Goal: Task Accomplishment & Management: Complete application form

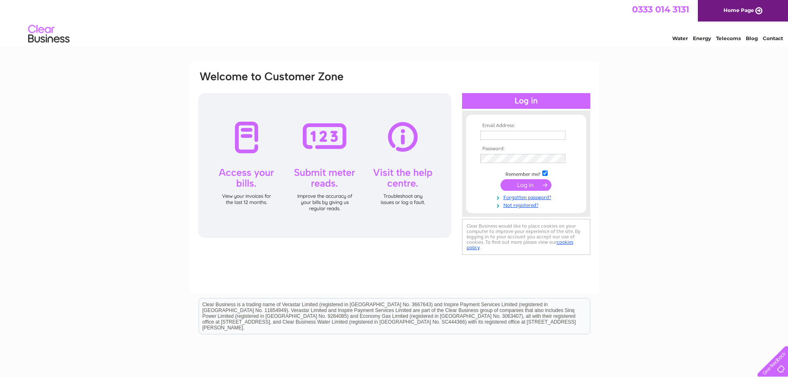
type input "vicky.lindsay@stelmain.com"
click at [511, 185] on input "submit" at bounding box center [526, 185] width 51 height 12
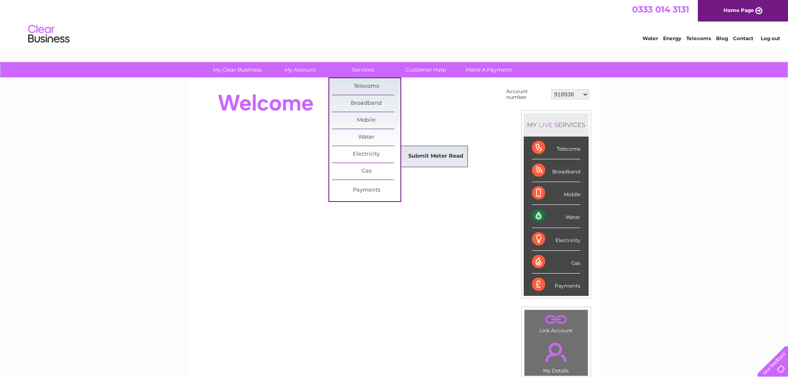
click at [419, 154] on link "Submit Meter Read" at bounding box center [436, 156] width 68 height 17
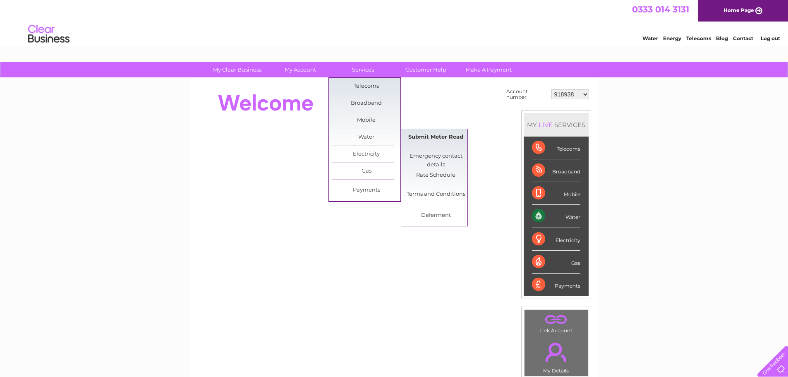
click at [425, 139] on link "Submit Meter Read" at bounding box center [436, 137] width 68 height 17
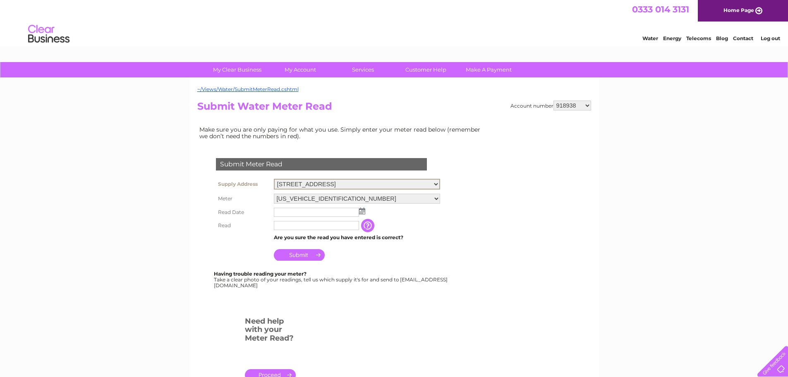
click at [355, 183] on select "Unit 18 & 20, 16 York Street, Ayr, KA8 8DQ" at bounding box center [357, 184] width 166 height 11
click at [348, 199] on select "06ELSTER14M596863" at bounding box center [357, 198] width 166 height 11
click at [288, 211] on input "text" at bounding box center [317, 212] width 86 height 10
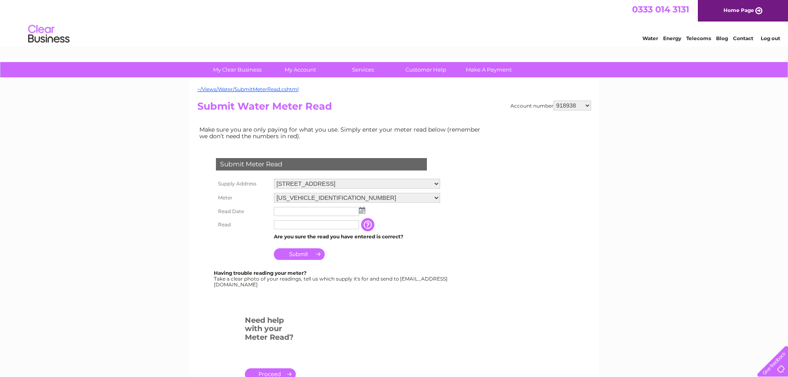
click at [393, 182] on select "Unit 18 & 20, 16 York Street, Ayr, KA8 8DQ" at bounding box center [357, 184] width 166 height 10
click at [574, 105] on select "918938 927106 930247 934594 934597 941698 979159 989143 994306 1094838 1096227 …" at bounding box center [573, 106] width 38 height 10
select select "927106"
click at [554, 101] on select "918938 927106 930247 934594 934597 941698 979159 989143 994306 1094838 1096227 …" at bounding box center [573, 106] width 38 height 10
select select "494848"
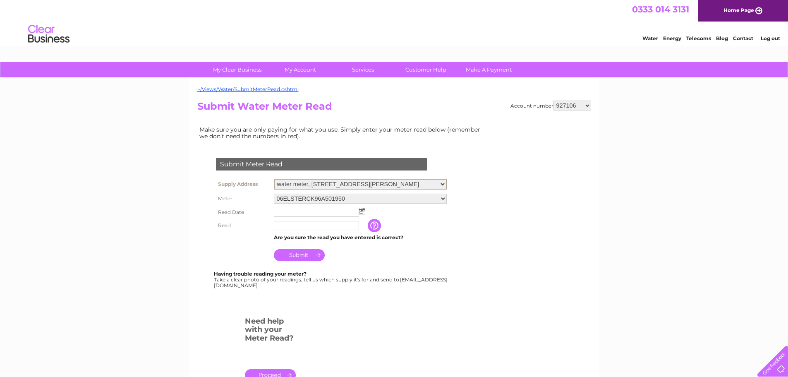
click at [274, 179] on select "34 Carrick Street, Ayr, Ayrshire, KA7 1NS 14a Carrick Street, Ayr, KA7 1NS 175 …" at bounding box center [360, 184] width 173 height 11
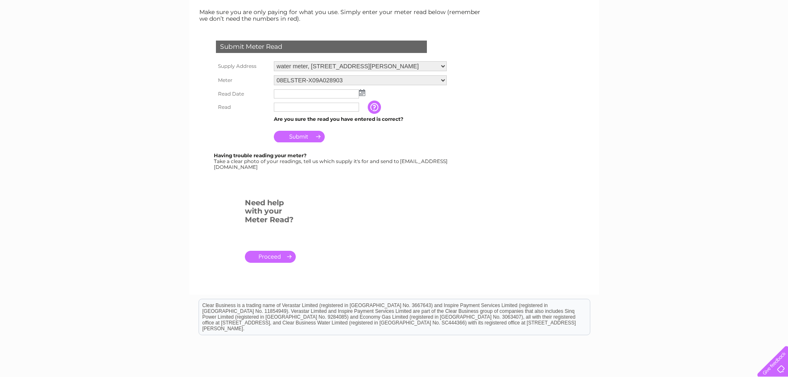
scroll to position [124, 0]
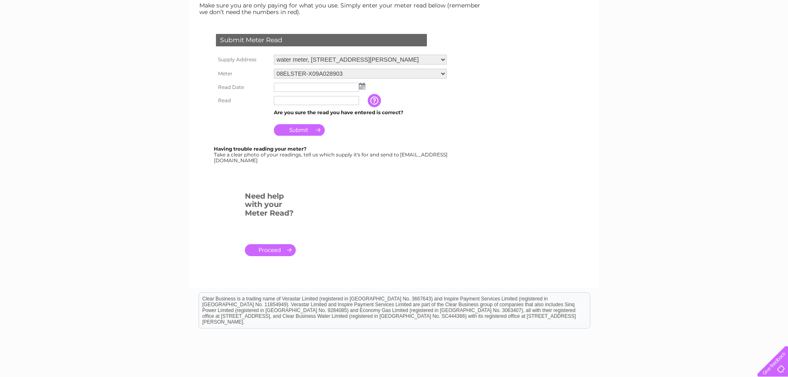
click at [361, 90] on td at bounding box center [360, 87] width 177 height 13
click at [365, 86] on img at bounding box center [362, 86] width 6 height 7
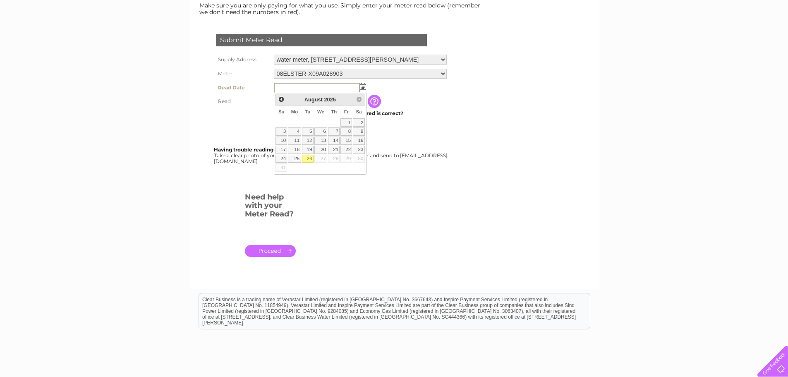
click at [309, 158] on link "26" at bounding box center [308, 159] width 12 height 8
type input "2025/08/26"
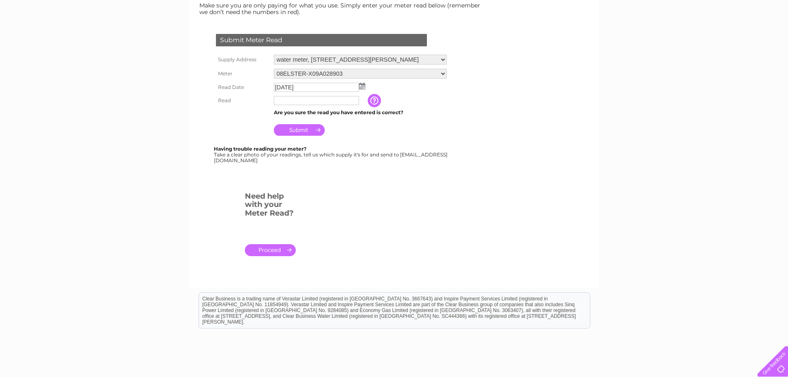
click at [292, 101] on input "text" at bounding box center [316, 100] width 85 height 9
type input "5701"
click at [295, 130] on input "Submit" at bounding box center [299, 130] width 51 height 12
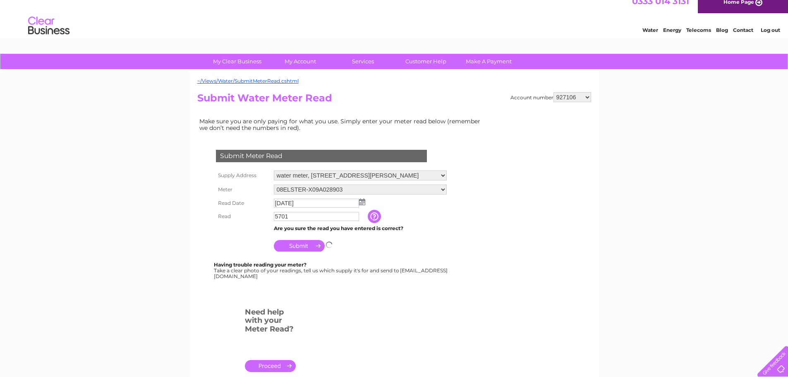
scroll to position [0, 0]
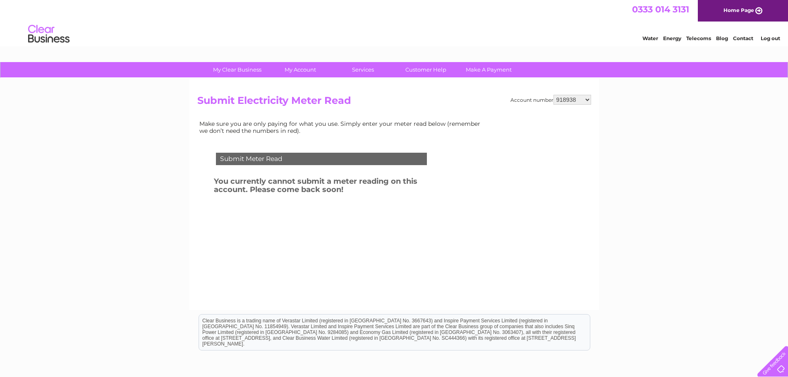
click at [578, 98] on select "918938 927106 930247 934594 934597 941698 979159 989143 994306 1094838 1096227 …" at bounding box center [573, 100] width 38 height 10
select select "1134853"
click at [554, 95] on select "918938 927106 930247 934594 934597 941698 979159 989143 994306 1094838 1096227 …" at bounding box center [573, 100] width 38 height 10
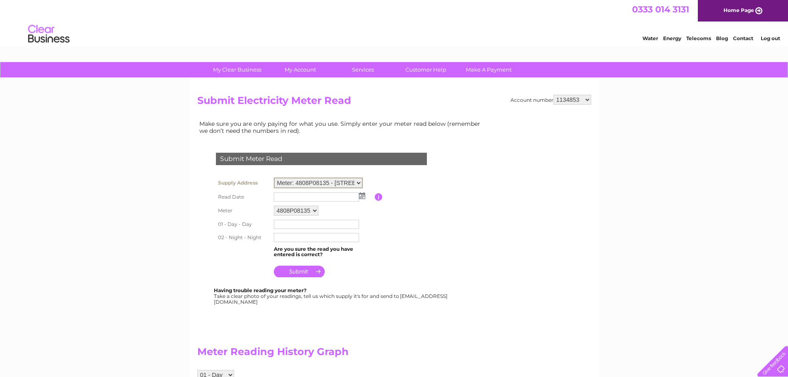
click at [359, 180] on select "Meter: 4808P08135 - [STREET_ADDRESS] 2RT Meter: K14C05929 - [STREET_ADDRESS][PE…" at bounding box center [318, 182] width 89 height 11
select select "129700"
click at [274, 177] on select "Meter: 4808P08135 - [STREET_ADDRESS] 2RT Meter: K14C05929 - [STREET_ADDRESS][PE…" at bounding box center [318, 182] width 89 height 11
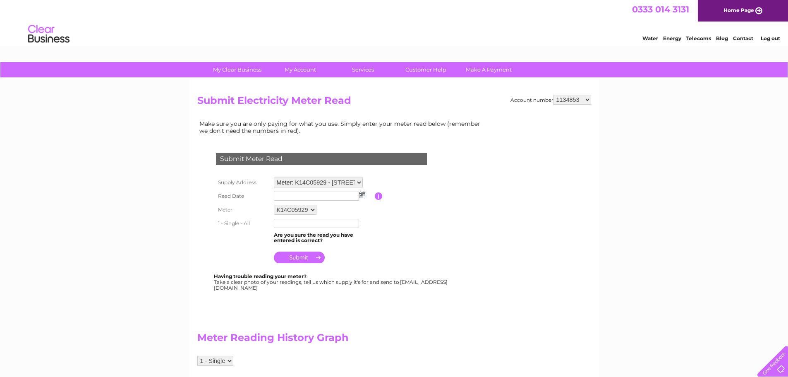
drag, startPoint x: 0, startPoint y: 0, endPoint x: 363, endPoint y: 197, distance: 412.6
click at [363, 197] on img at bounding box center [362, 195] width 6 height 7
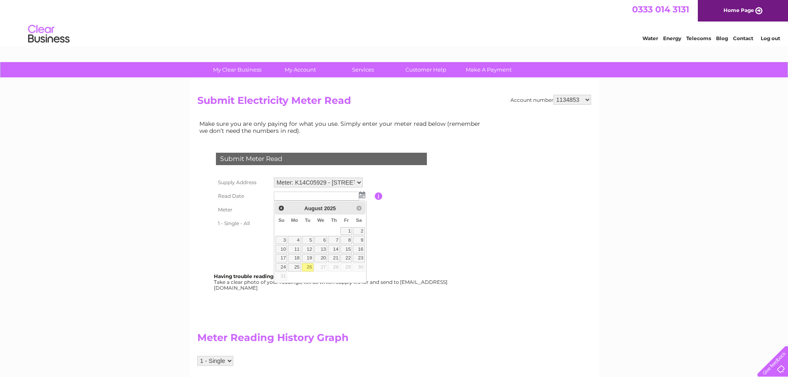
click at [364, 194] on img at bounding box center [362, 195] width 6 height 7
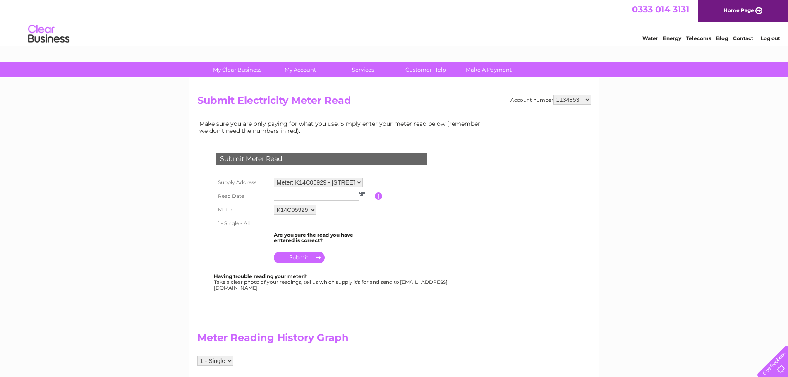
click at [298, 224] on input "text" at bounding box center [316, 223] width 85 height 9
click at [361, 195] on img at bounding box center [362, 195] width 6 height 7
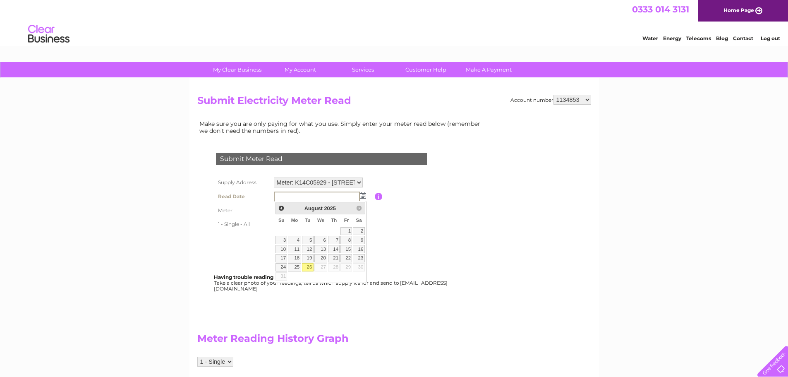
click at [307, 266] on link "26" at bounding box center [308, 267] width 12 height 8
type input "2025/08/26"
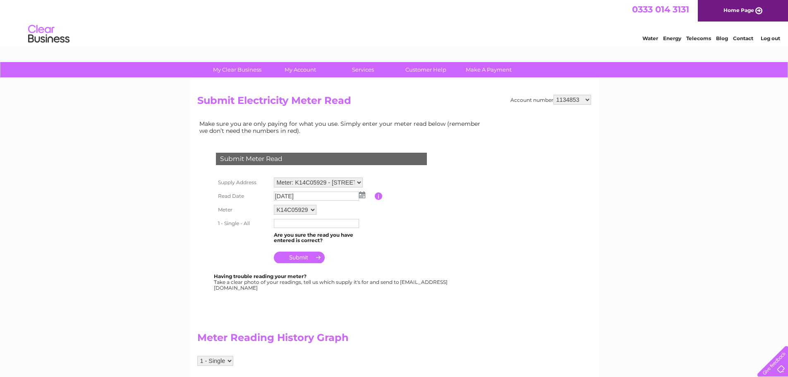
click at [297, 223] on input "text" at bounding box center [316, 223] width 85 height 9
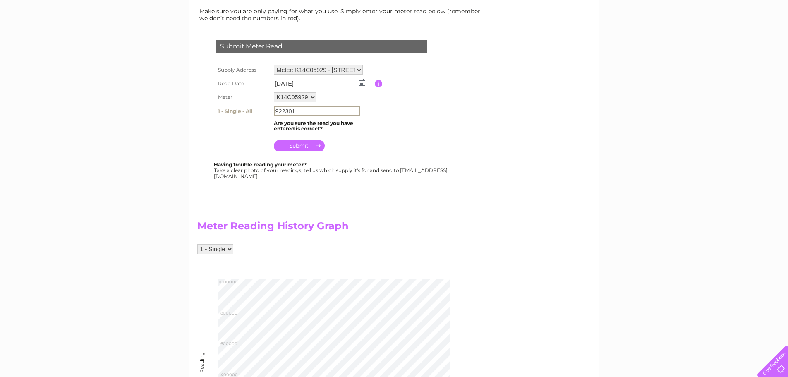
scroll to position [124, 0]
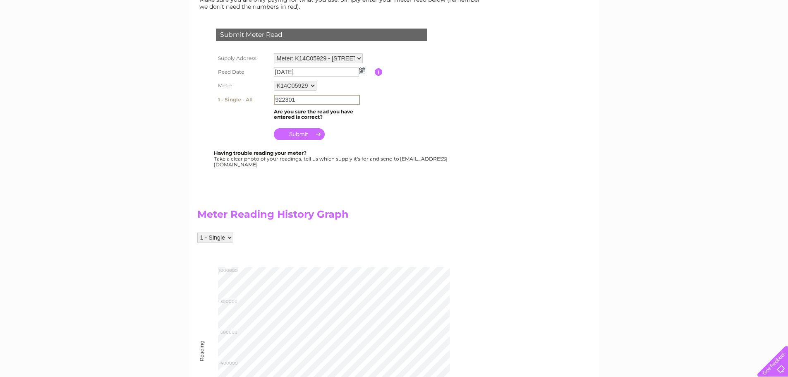
type input "922301"
click at [305, 134] on input "submit" at bounding box center [299, 133] width 51 height 12
